Goal: Task Accomplishment & Management: Manage account settings

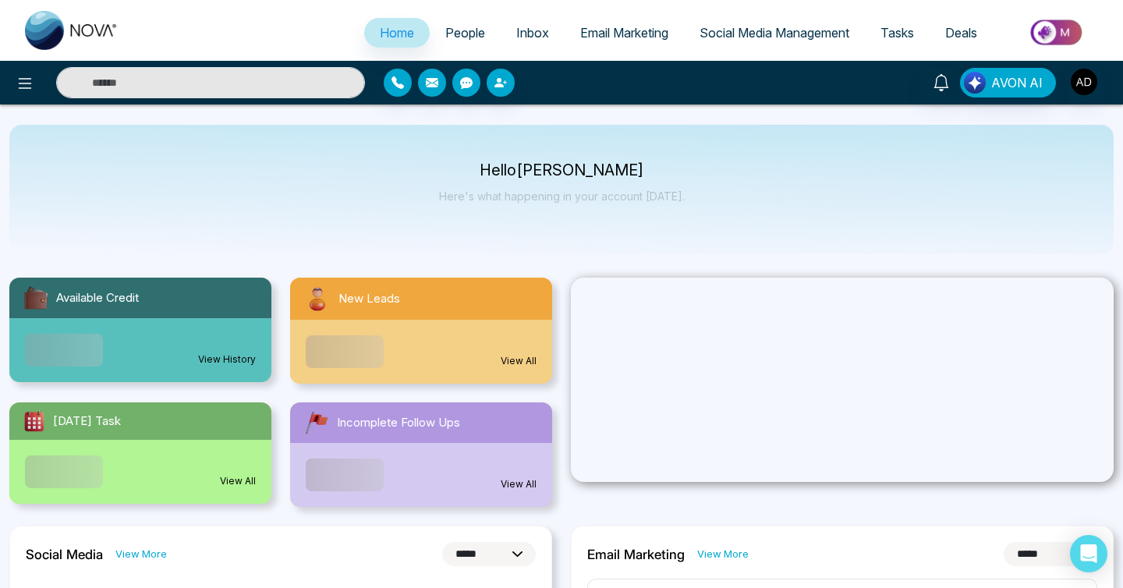
select select "*"
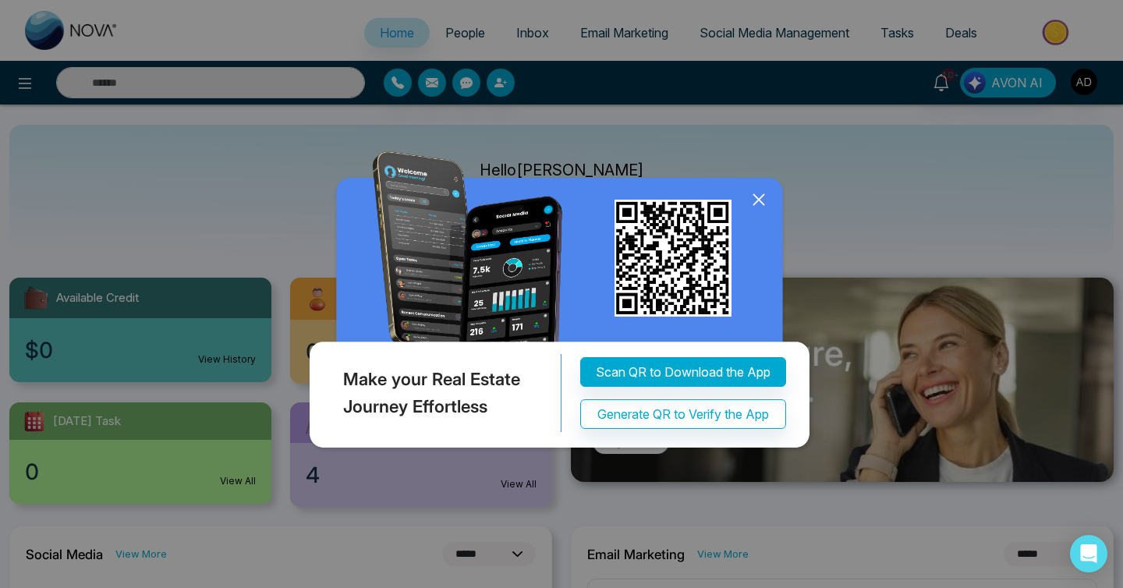
click at [763, 199] on icon at bounding box center [758, 199] width 23 height 23
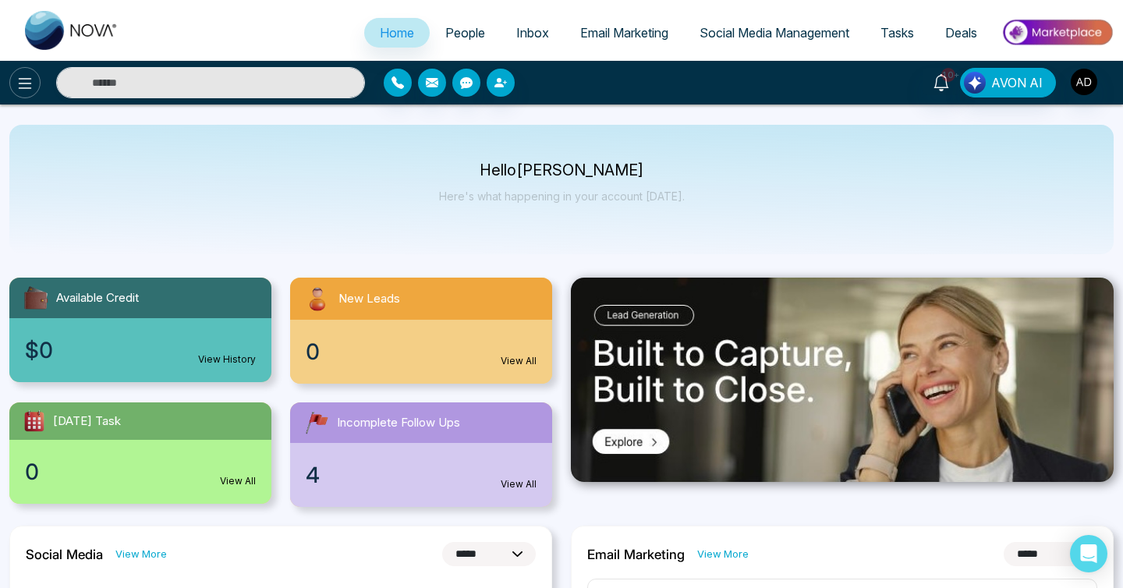
click at [19, 97] on button at bounding box center [24, 82] width 31 height 31
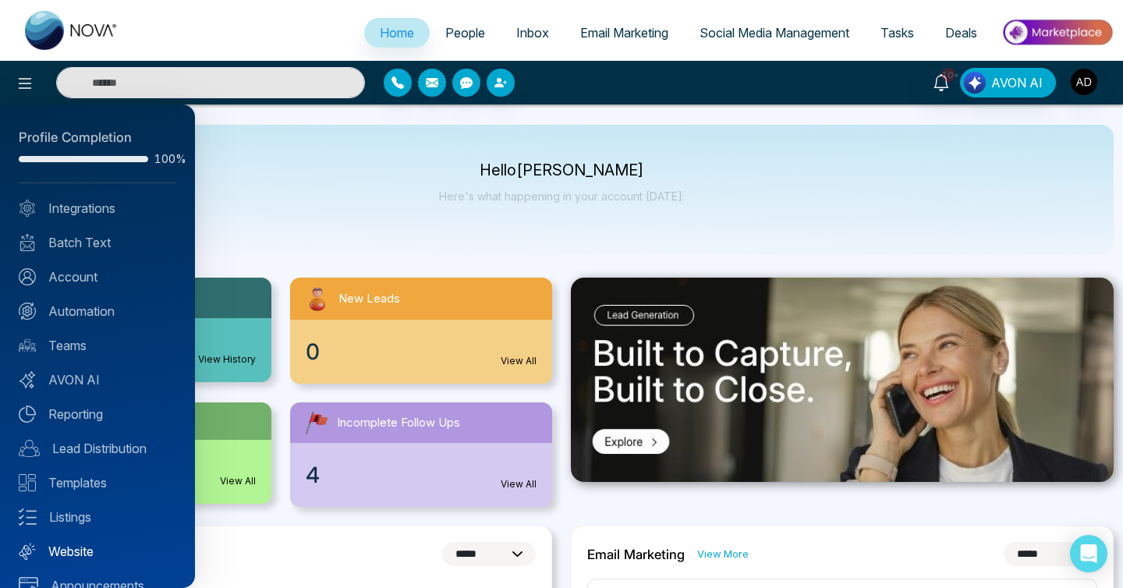
click at [76, 558] on link "Website" at bounding box center [98, 551] width 158 height 19
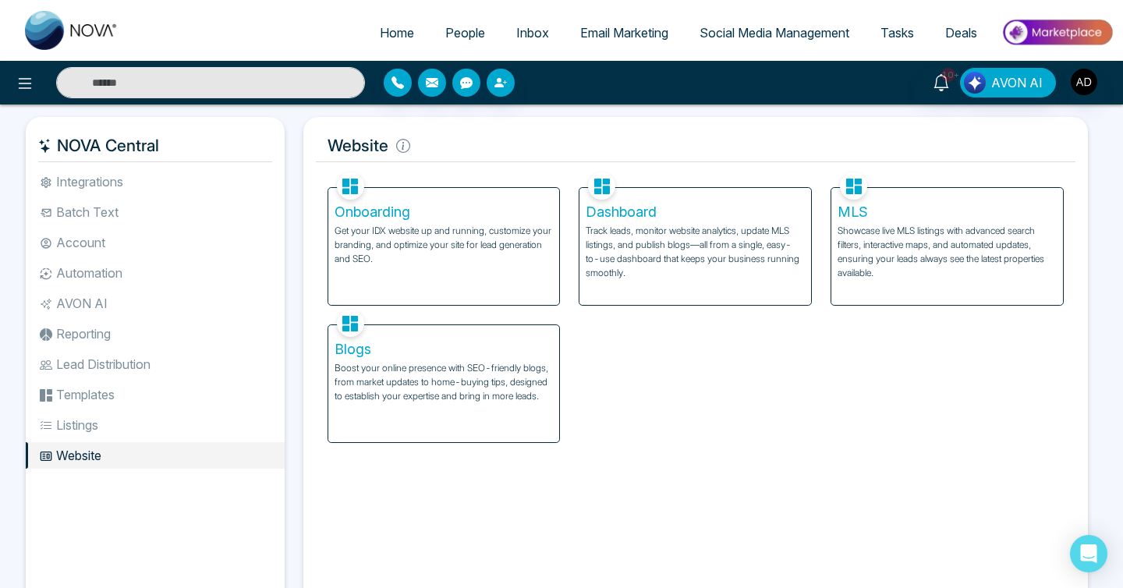
click at [505, 257] on p "Get your IDX website up and running, customize your branding, and optimize your…" at bounding box center [444, 245] width 219 height 42
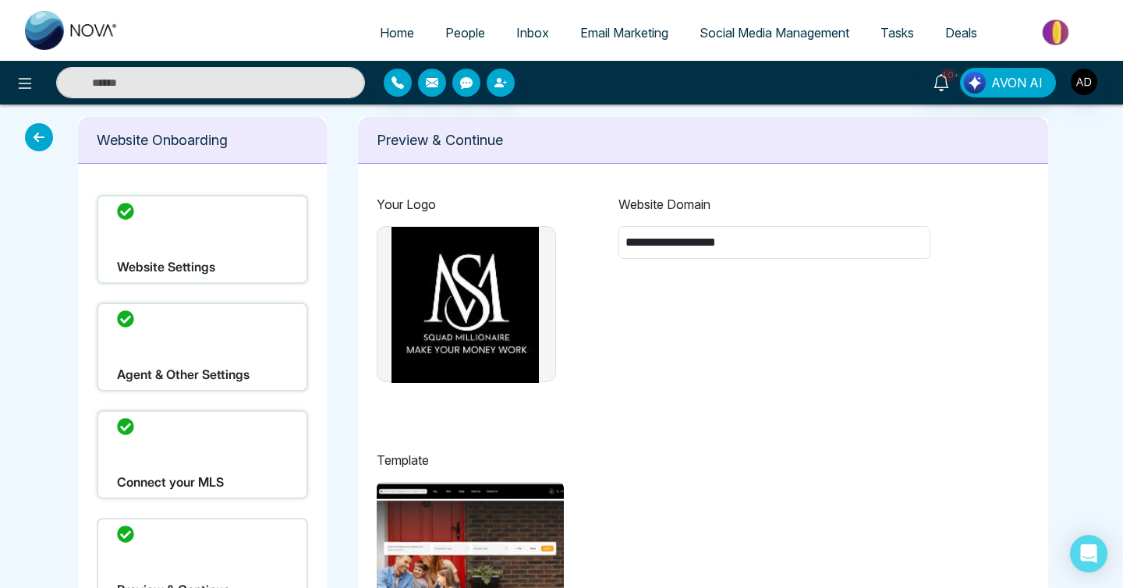
type input "**********"
click at [1083, 89] on img "button" at bounding box center [1084, 82] width 27 height 27
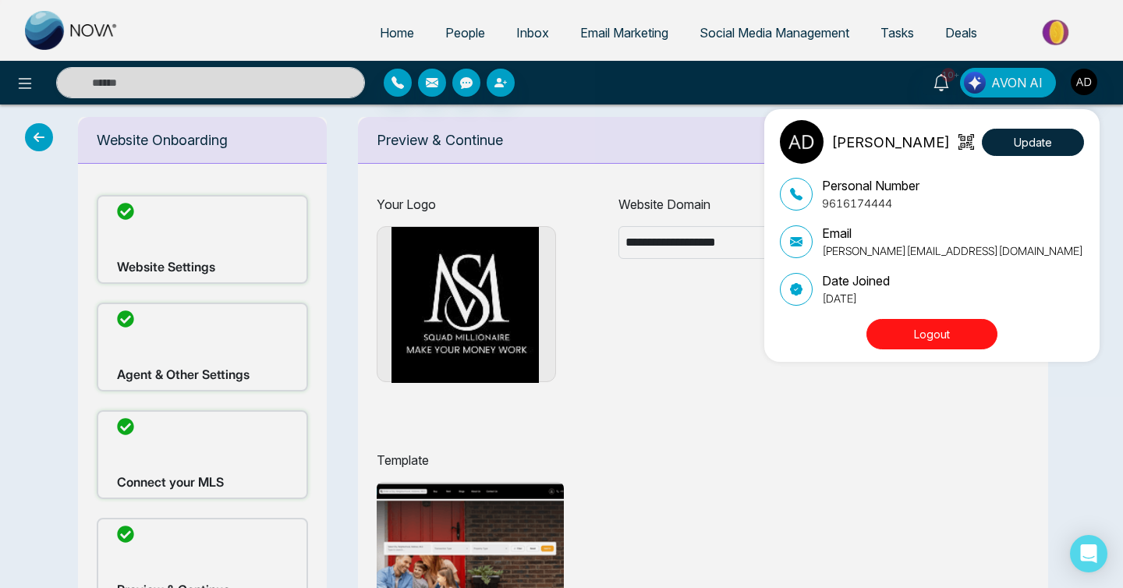
click at [919, 328] on button "Logout" at bounding box center [931, 334] width 131 height 30
